Goal: Find specific page/section: Find specific page/section

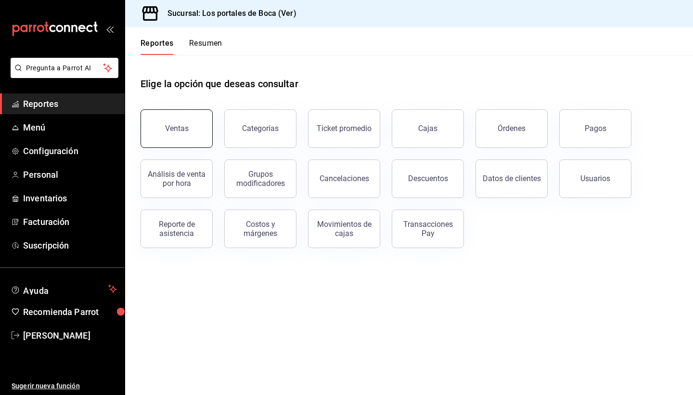
click at [167, 129] on div "Ventas" at bounding box center [177, 128] width 24 height 9
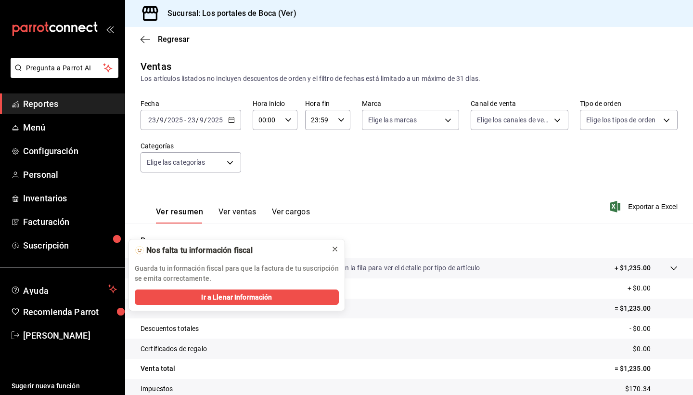
click at [337, 248] on icon at bounding box center [335, 249] width 8 height 8
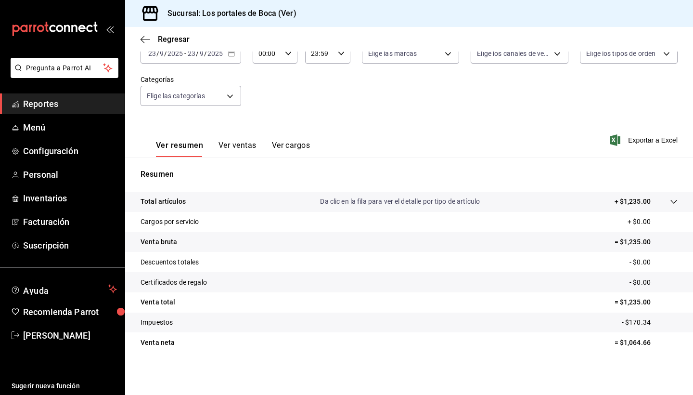
click at [241, 148] on button "Ver ventas" at bounding box center [237, 148] width 38 height 16
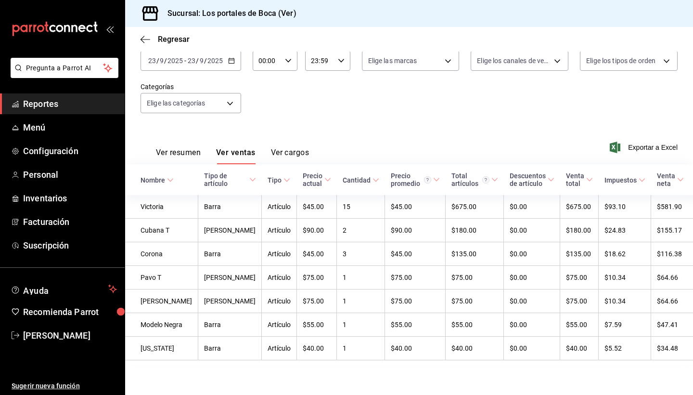
scroll to position [90, 0]
click at [171, 148] on button "Ver resumen" at bounding box center [178, 156] width 45 height 16
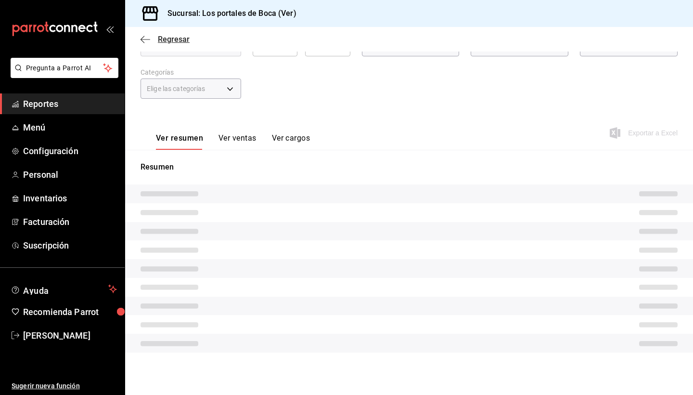
scroll to position [66, 0]
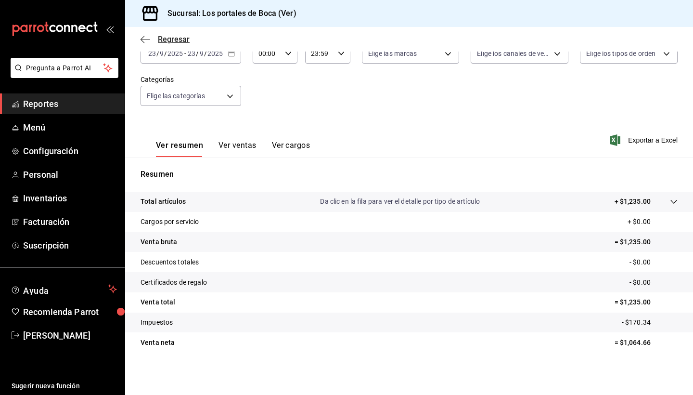
click at [145, 42] on icon "button" at bounding box center [145, 39] width 10 height 9
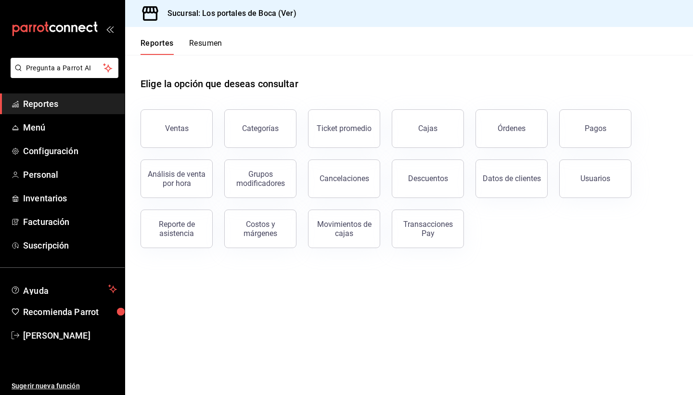
click at [213, 42] on button "Resumen" at bounding box center [205, 46] width 33 height 16
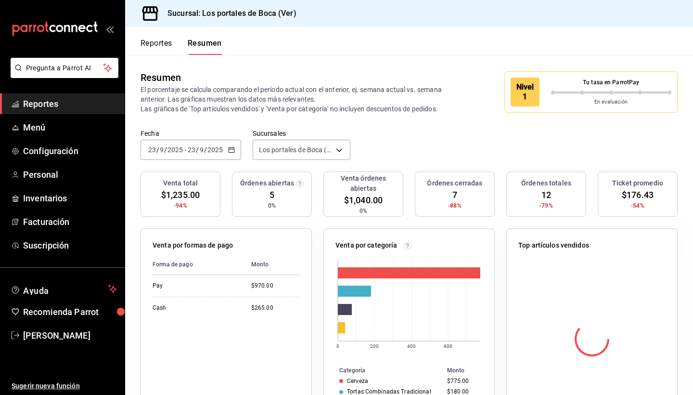
click at [58, 103] on span "Reportes" at bounding box center [70, 103] width 94 height 13
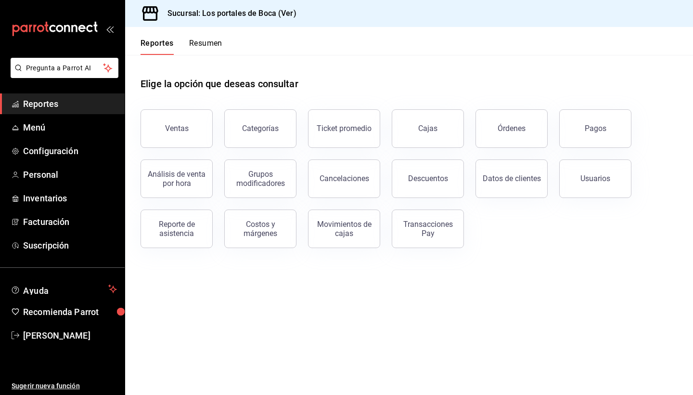
click at [58, 103] on span "Reportes" at bounding box center [70, 103] width 94 height 13
click at [45, 107] on span "Reportes" at bounding box center [70, 103] width 94 height 13
click at [183, 132] on div "Ventas" at bounding box center [177, 128] width 24 height 9
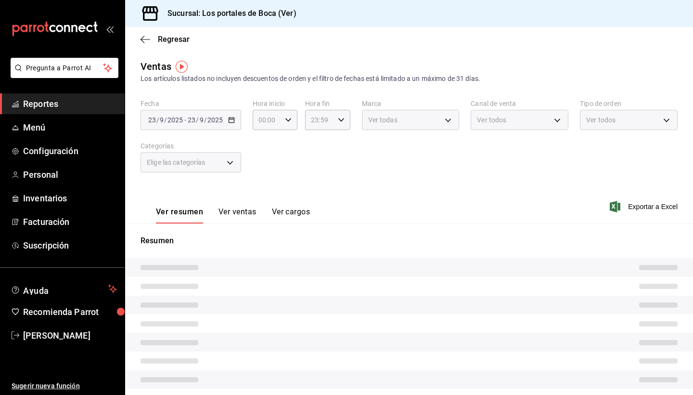
click at [183, 132] on div "Fecha [DATE] [DATE] - [DATE] [DATE] Hora inicio 00:00 Hora inicio Hora fin 23:5…" at bounding box center [408, 141] width 537 height 85
click at [340, 162] on div "Fecha [DATE] [DATE] - [DATE] [DATE] Hora inicio 00:00 Hora inicio Hora fin 23:5…" at bounding box center [408, 141] width 537 height 85
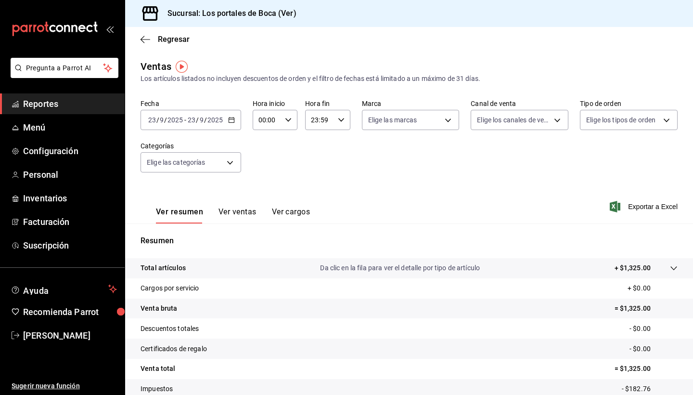
click at [49, 104] on span "Reportes" at bounding box center [70, 103] width 94 height 13
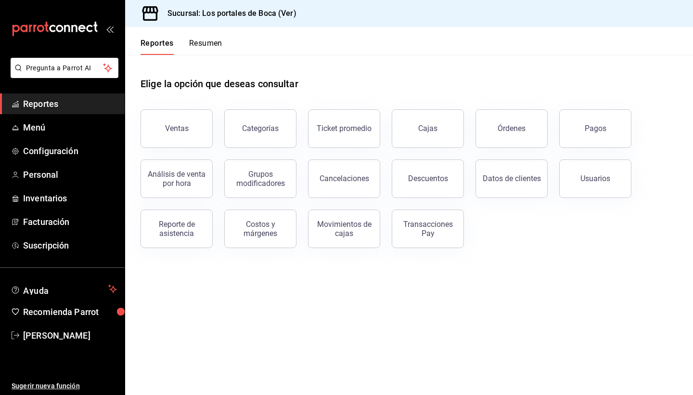
click at [49, 104] on span "Reportes" at bounding box center [70, 103] width 94 height 13
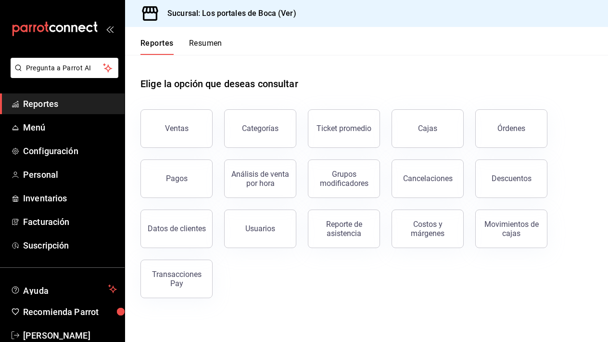
click at [66, 102] on span "Reportes" at bounding box center [70, 103] width 94 height 13
